Goal: Check status: Check status

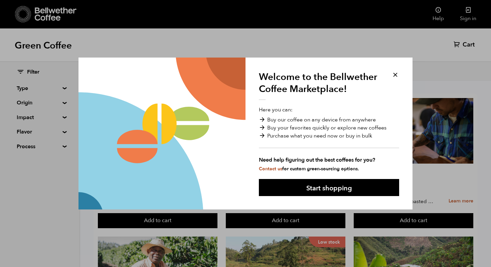
click at [395, 73] on button at bounding box center [395, 75] width 8 height 8
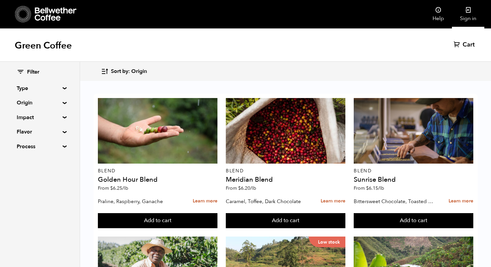
click at [466, 13] on link "Sign in" at bounding box center [468, 14] width 32 height 28
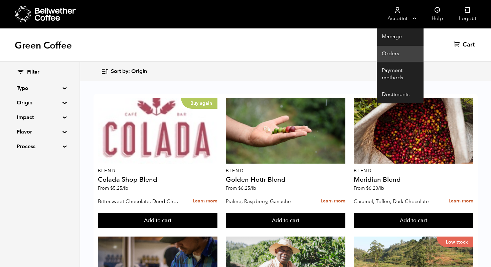
click at [399, 56] on link "Orders" at bounding box center [400, 53] width 47 height 17
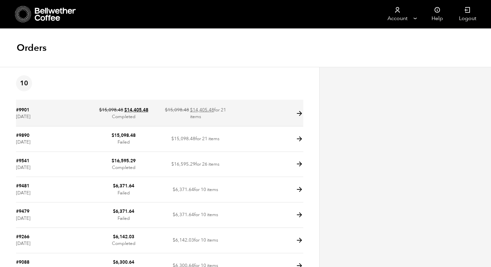
click at [298, 116] on icon at bounding box center [300, 114] width 8 height 8
click at [299, 114] on icon at bounding box center [300, 114] width 8 height 8
